Goal: Download file/media

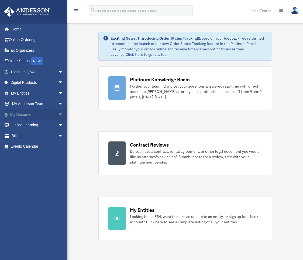
click at [58, 113] on span "arrow_drop_down" at bounding box center [63, 114] width 11 height 11
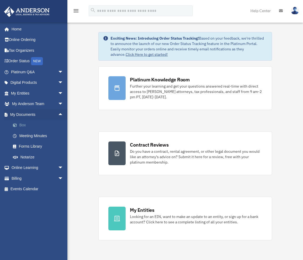
click at [31, 121] on link "Box" at bounding box center [40, 125] width 64 height 11
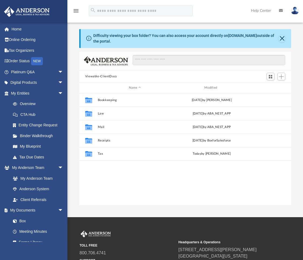
scroll to position [4, 4]
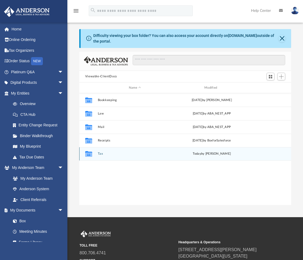
click at [89, 154] on icon "grid" at bounding box center [88, 154] width 7 height 4
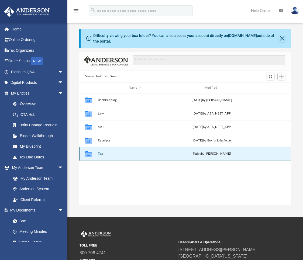
click at [89, 154] on icon "grid" at bounding box center [88, 154] width 7 height 4
click at [97, 154] on div "Collaborated Folder Tax [DATE] by [PERSON_NAME]" at bounding box center [185, 153] width 212 height 13
click at [98, 154] on button "Tax" at bounding box center [135, 154] width 74 height 4
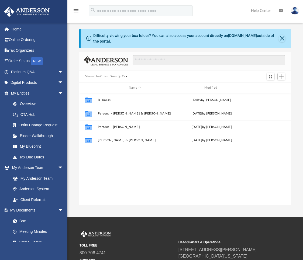
click at [89, 154] on div "Collaborated Folder Business [DATE] by [PERSON_NAME] Collaborated Folder Person…" at bounding box center [185, 149] width 212 height 112
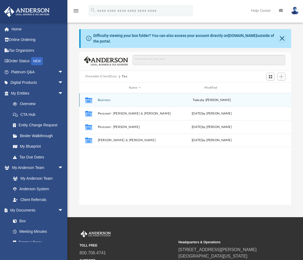
click at [88, 100] on icon "grid" at bounding box center [88, 101] width 7 height 6
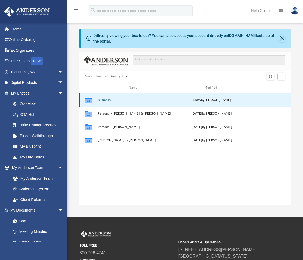
click at [88, 100] on icon "grid" at bounding box center [88, 101] width 7 height 6
click at [85, 100] on icon "grid" at bounding box center [88, 101] width 7 height 4
click at [104, 100] on button "Business" at bounding box center [135, 100] width 74 height 4
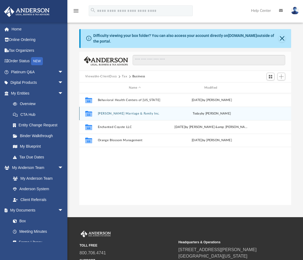
click at [115, 114] on button "[PERSON_NAME] Marriage & Family Inc." at bounding box center [135, 114] width 74 height 4
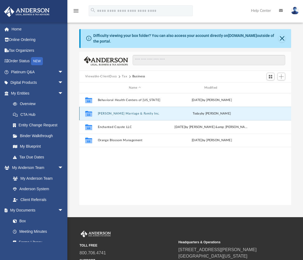
click at [115, 114] on button "[PERSON_NAME] Marriage & Family Inc." at bounding box center [135, 114] width 74 height 4
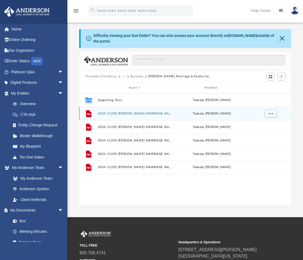
click at [128, 116] on div "File 2024 1120S [PERSON_NAME] MARRIAGE AND [MEDICAL_DATA] INC - e-file authoriz…" at bounding box center [185, 113] width 212 height 13
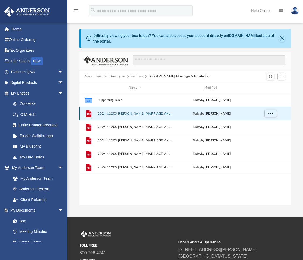
click at [129, 114] on button "2024 1120S [PERSON_NAME] MARRIAGE AND [MEDICAL_DATA] INC - e-file authorization…" at bounding box center [135, 114] width 74 height 4
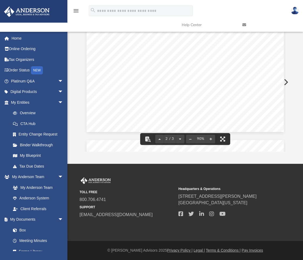
scroll to position [363, 0]
click at [126, 102] on div "Corporation name [US_STATE] Corporation No., CA SOS file no., or FEIN Signature…" at bounding box center [184, 44] width 197 height 255
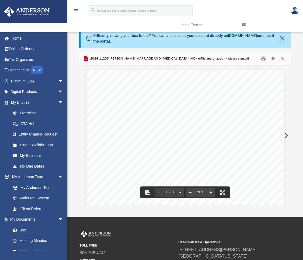
scroll to position [0, 0]
click at [273, 56] on button "Download" at bounding box center [273, 58] width 10 height 8
click at [273, 58] on button "Download" at bounding box center [273, 58] width 10 height 8
click at [281, 38] on button "Close" at bounding box center [281, 39] width 7 height 8
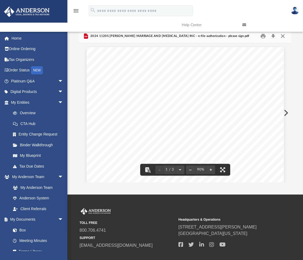
click at [284, 38] on button "Close" at bounding box center [283, 36] width 10 height 8
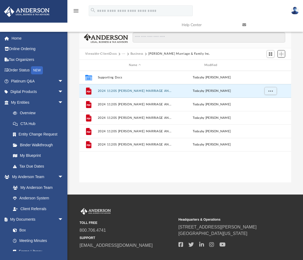
click at [281, 54] on span "Add" at bounding box center [281, 54] width 5 height 5
click at [271, 68] on ul "Upload New Folder" at bounding box center [273, 69] width 23 height 23
click at [271, 64] on li "Upload" at bounding box center [273, 65] width 17 height 6
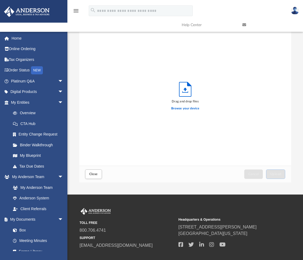
scroll to position [133, 208]
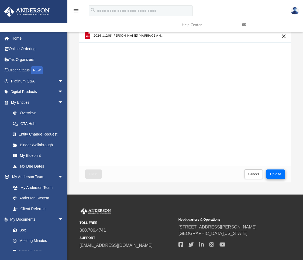
click at [275, 175] on span "Upload" at bounding box center [275, 173] width 11 height 3
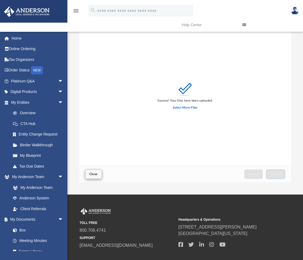
click at [91, 173] on span "Close" at bounding box center [93, 173] width 9 height 3
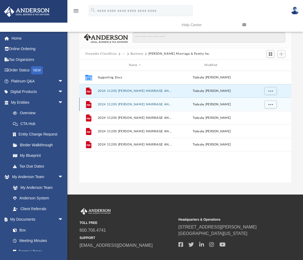
click at [113, 105] on button "2024 1120S [PERSON_NAME] MARRIAGE AND [MEDICAL_DATA] INC - Filing Instructions.…" at bounding box center [135, 105] width 74 height 4
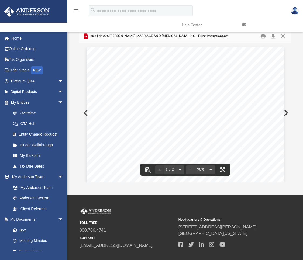
scroll to position [0, 0]
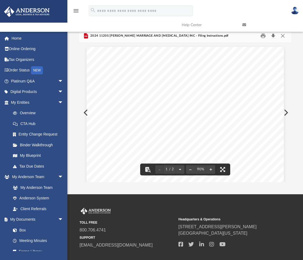
click at [273, 36] on button "Download" at bounding box center [273, 36] width 10 height 8
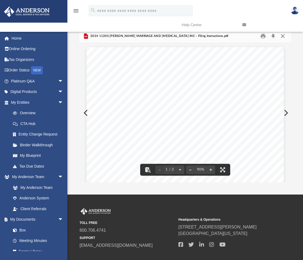
scroll to position [0, 0]
click at [282, 36] on button "Close" at bounding box center [283, 36] width 10 height 8
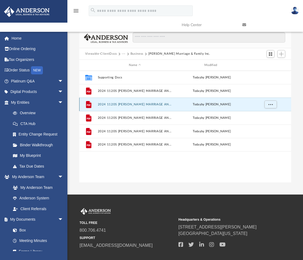
click at [123, 104] on button "2024 1120S [PERSON_NAME] MARRIAGE AND [MEDICAL_DATA] INC - Filing Instructions.…" at bounding box center [135, 105] width 74 height 4
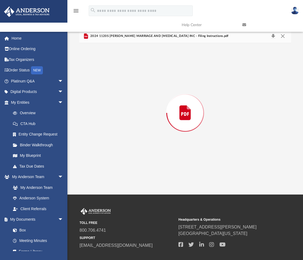
click at [123, 104] on div "Preview" at bounding box center [185, 112] width 212 height 139
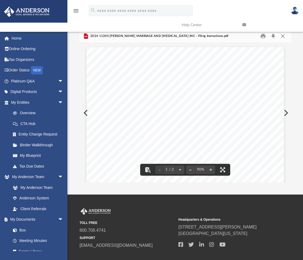
click at [285, 112] on button "Preview" at bounding box center [285, 112] width 12 height 15
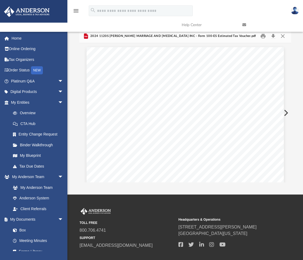
click at [285, 112] on button "Preview" at bounding box center [285, 112] width 12 height 15
click at [273, 37] on button "Download" at bounding box center [273, 36] width 10 height 8
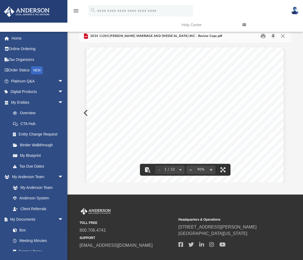
click at [84, 112] on button "Preview" at bounding box center [85, 112] width 12 height 15
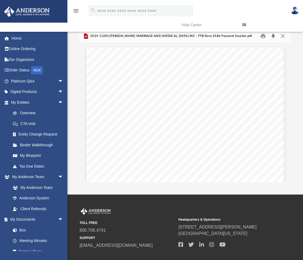
click at [274, 36] on button "Download" at bounding box center [273, 36] width 10 height 8
click at [86, 114] on div "439035 [DATE] CAUTION: IF NO PAYMENT IS DUE, DO NOT MAIL THIS VOUCHER DETACH HE…" at bounding box center [184, 174] width 197 height 255
click at [86, 113] on div "439035 [DATE] CAUTION: IF NO PAYMENT IS DUE, DO NOT MAIL THIS VOUCHER DETACH HE…" at bounding box center [184, 174] width 197 height 255
click at [286, 113] on button "Preview" at bounding box center [285, 112] width 12 height 15
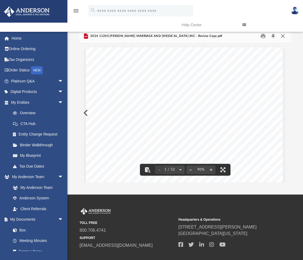
click at [283, 36] on button "Close" at bounding box center [283, 36] width 10 height 8
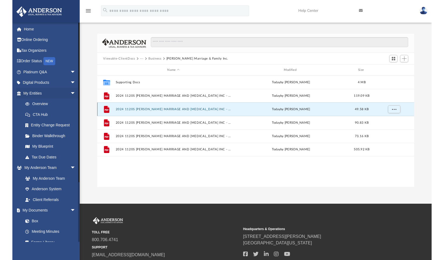
scroll to position [4, 4]
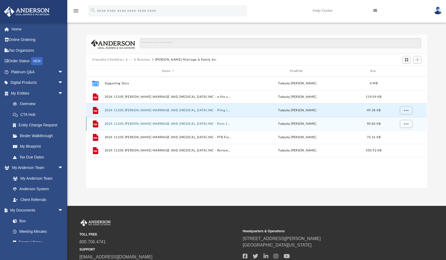
click at [219, 123] on button "2024 1120S [PERSON_NAME] MARRIAGE AND [MEDICAL_DATA] INC - Form 100-ES Estimate…" at bounding box center [168, 124] width 127 height 4
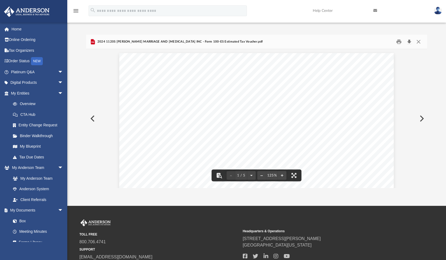
click at [302, 41] on button "Download" at bounding box center [410, 42] width 10 height 8
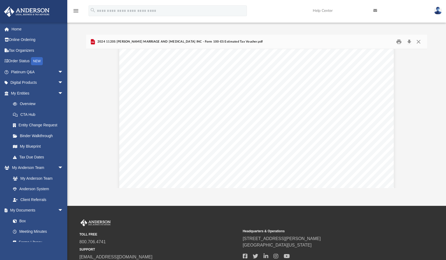
scroll to position [112, 0]
